Goal: Task Accomplishment & Management: Manage account settings

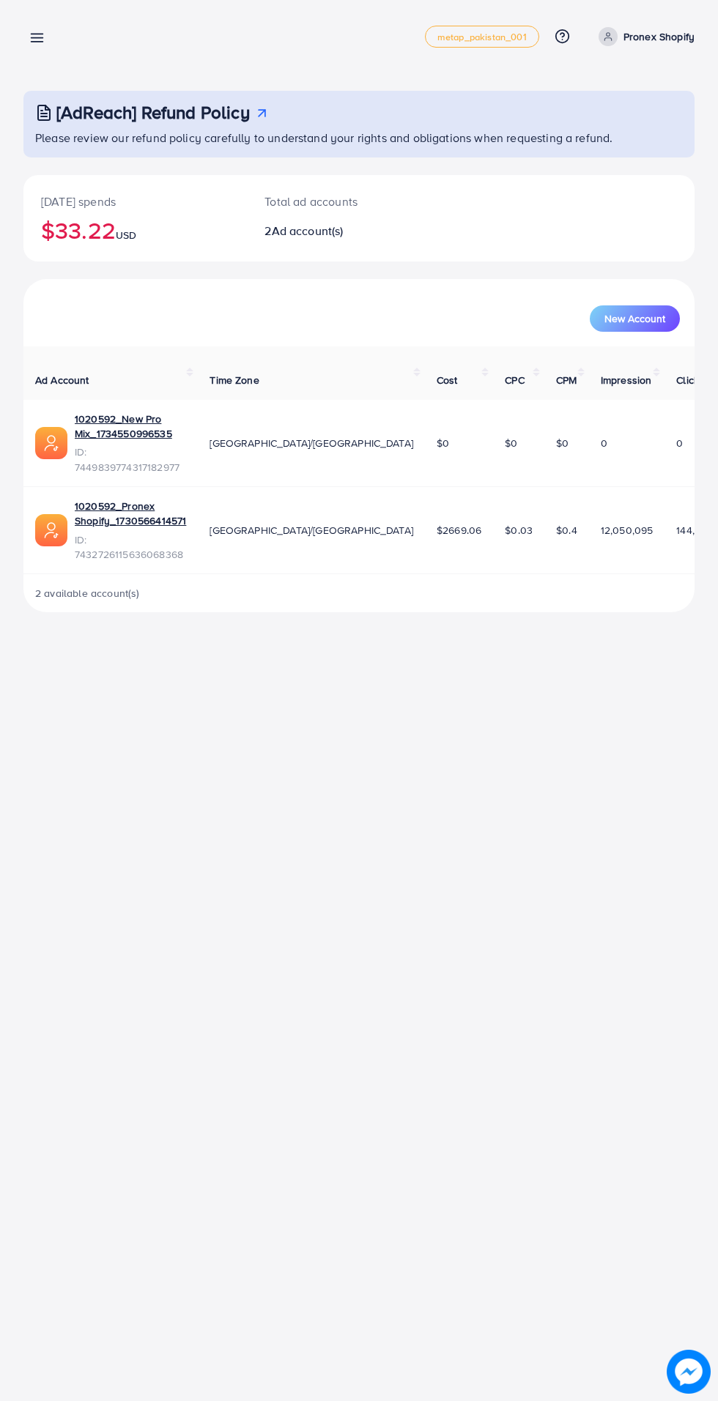
click at [37, 38] on line at bounding box center [37, 38] width 12 height 0
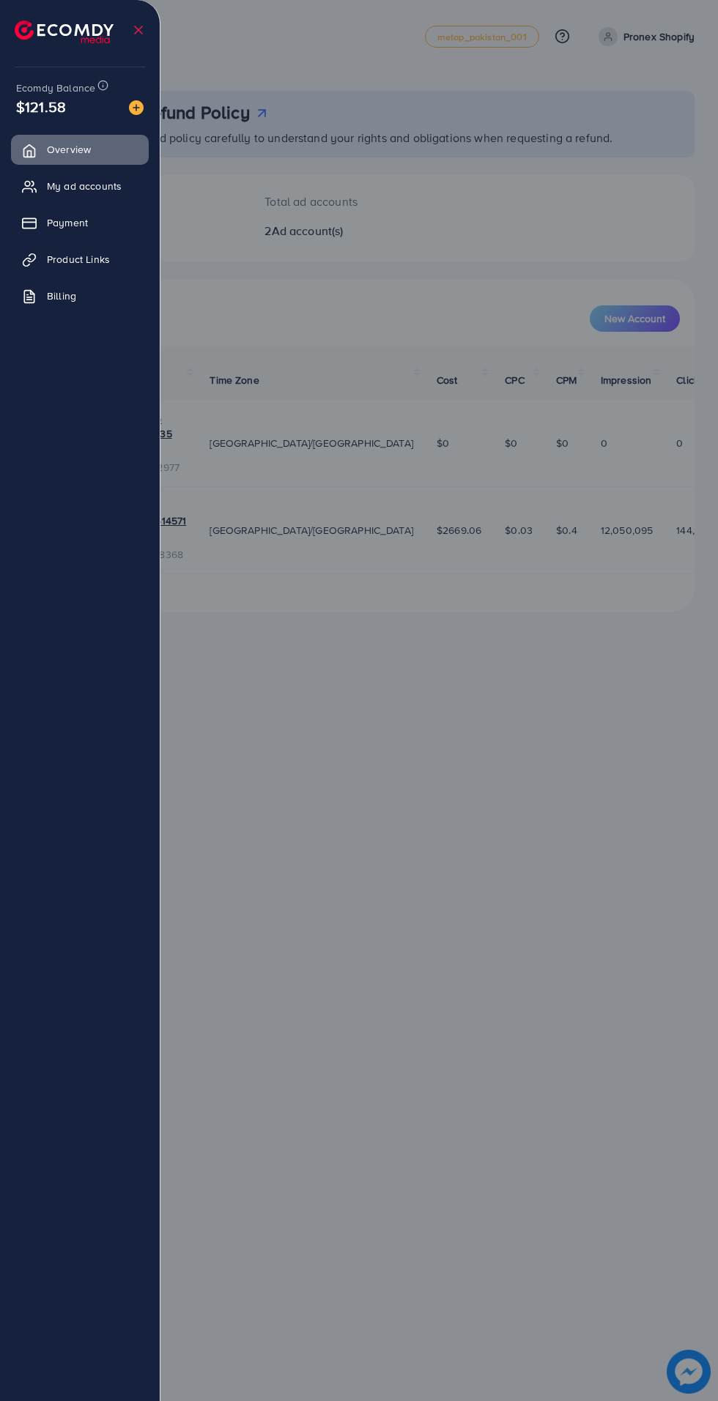
click at [108, 189] on span "My ad accounts" at bounding box center [84, 186] width 75 height 15
